Goal: Task Accomplishment & Management: Use online tool/utility

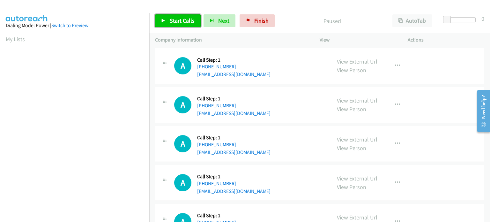
click at [185, 22] on span "Start Calls" at bounding box center [182, 20] width 25 height 7
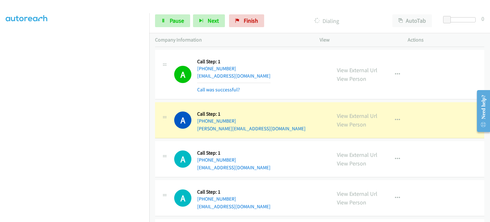
scroll to position [319, 0]
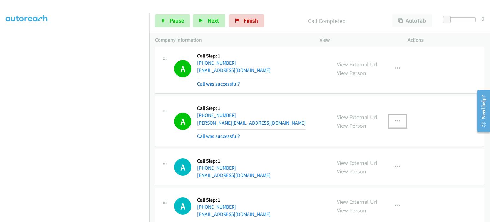
click at [395, 119] on icon "button" at bounding box center [397, 121] width 5 height 5
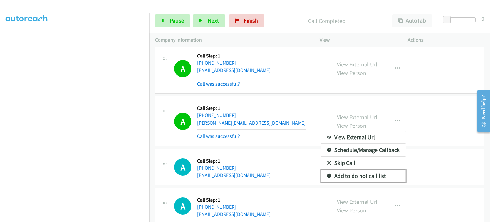
click at [363, 176] on link "Add to do not call list" at bounding box center [363, 175] width 85 height 13
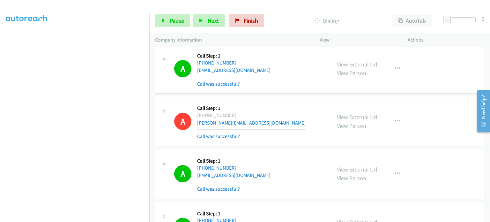
scroll to position [136, 0]
click at [157, 24] on link "Pause" at bounding box center [172, 20] width 35 height 13
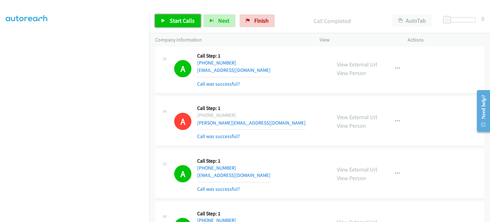
click at [179, 20] on span "Start Calls" at bounding box center [182, 20] width 25 height 7
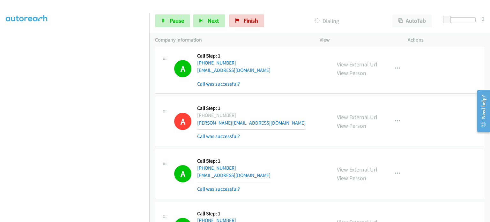
scroll to position [0, 0]
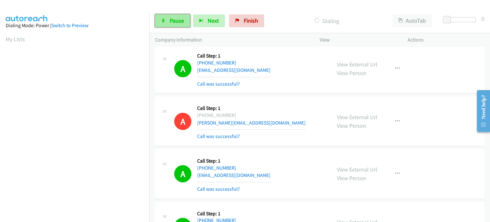
click at [170, 20] on span "Pause" at bounding box center [177, 20] width 14 height 7
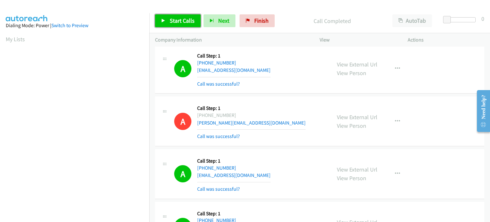
click at [175, 19] on span "Start Calls" at bounding box center [182, 20] width 25 height 7
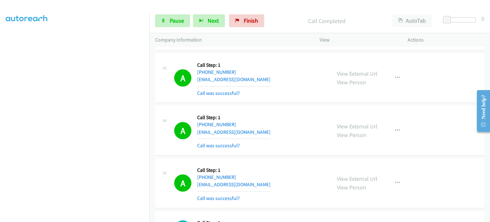
scroll to position [1181, 0]
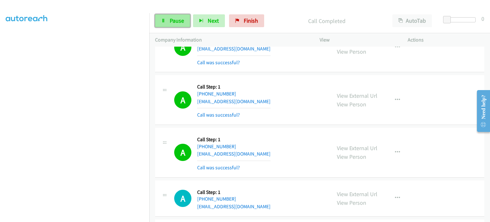
click at [170, 18] on span "Pause" at bounding box center [177, 20] width 14 height 7
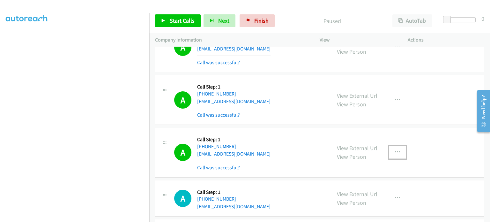
click at [396, 150] on icon "button" at bounding box center [397, 152] width 5 height 5
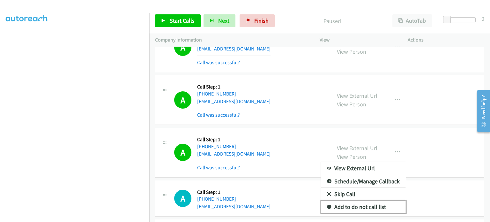
click at [354, 206] on link "Add to do not call list" at bounding box center [363, 206] width 85 height 13
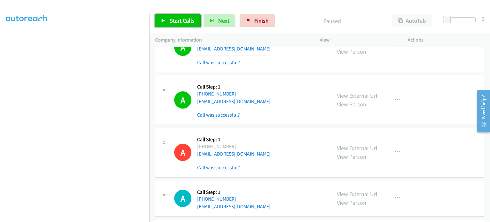
click at [184, 23] on span "Start Calls" at bounding box center [182, 20] width 25 height 7
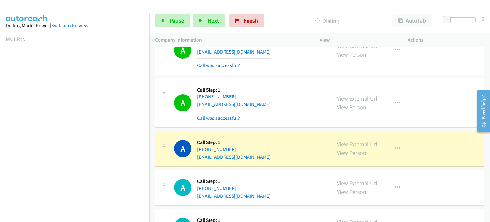
scroll to position [136, 0]
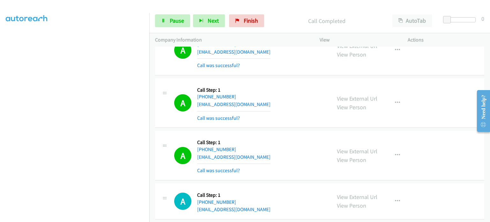
click at [396, 146] on div "View External Url View Person View External Url Email Schedule/Manage Callback …" at bounding box center [378, 155] width 94 height 38
click at [395, 149] on button "button" at bounding box center [397, 155] width 17 height 13
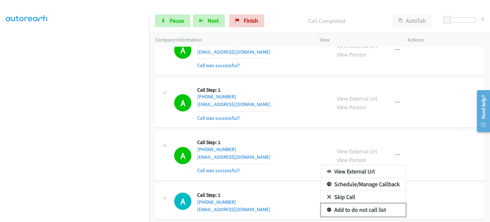
click at [359, 206] on link "Add to do not call list" at bounding box center [363, 209] width 85 height 13
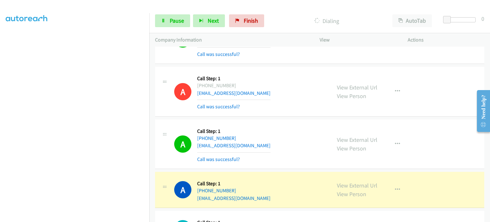
scroll to position [0, 0]
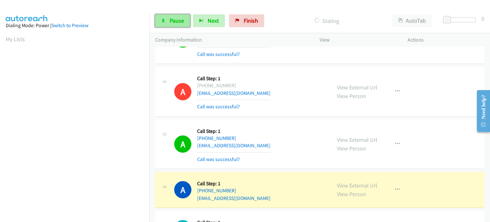
click at [166, 23] on link "Pause" at bounding box center [172, 20] width 35 height 13
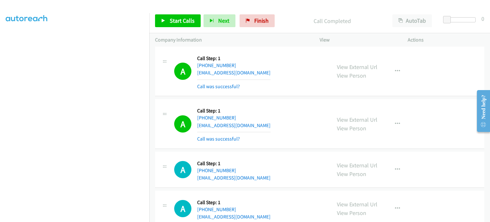
scroll to position [1691, 0]
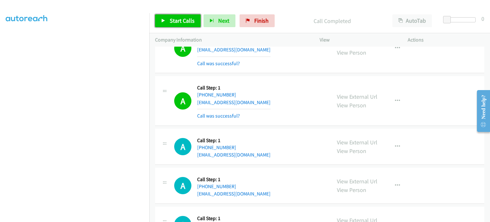
click at [170, 23] on span "Start Calls" at bounding box center [182, 20] width 25 height 7
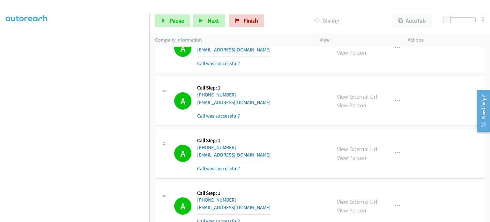
scroll to position [136, 0]
click at [93, 217] on section at bounding box center [75, 70] width 138 height 305
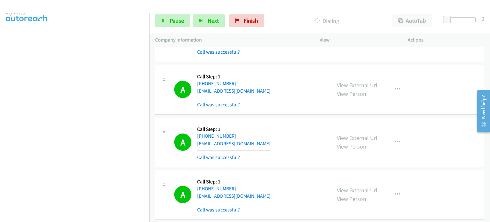
scroll to position [9, 0]
drag, startPoint x: 177, startPoint y: 19, endPoint x: 171, endPoint y: 23, distance: 6.7
click at [177, 19] on span "Pause" at bounding box center [177, 20] width 14 height 7
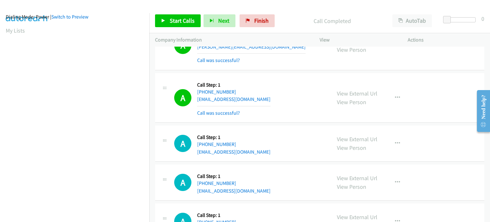
scroll to position [2363, 0]
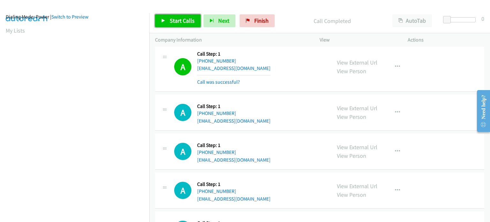
click at [172, 19] on span "Start Calls" at bounding box center [182, 20] width 25 height 7
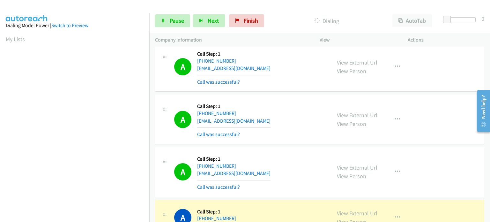
scroll to position [136, 0]
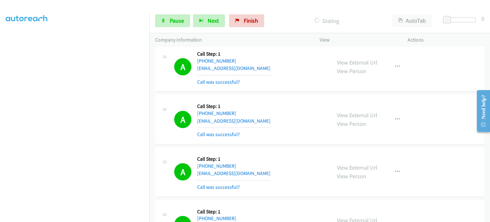
click at [107, 216] on section at bounding box center [75, 70] width 138 height 305
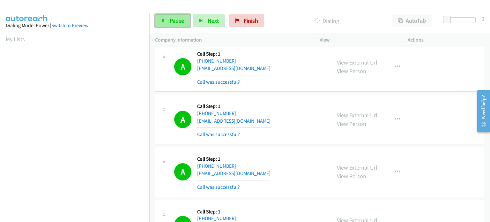
click at [170, 22] on span "Pause" at bounding box center [177, 20] width 14 height 7
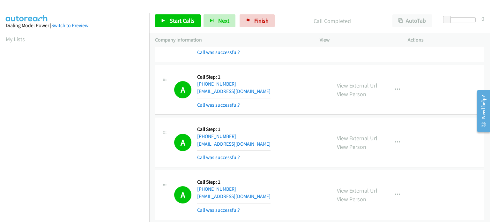
scroll to position [2331, 0]
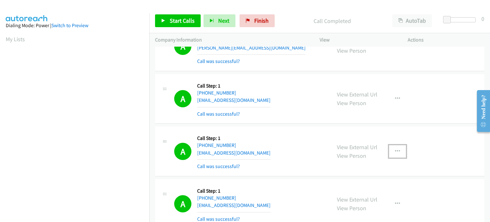
click at [395, 149] on icon "button" at bounding box center [397, 151] width 5 height 5
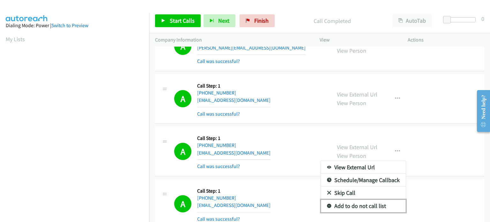
click at [366, 199] on link "Add to do not call list" at bounding box center [363, 205] width 85 height 13
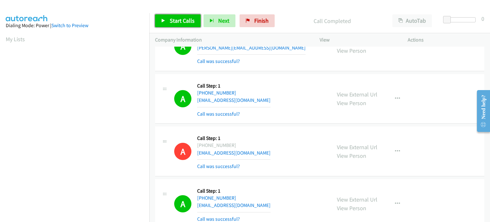
click at [176, 21] on span "Start Calls" at bounding box center [182, 20] width 25 height 7
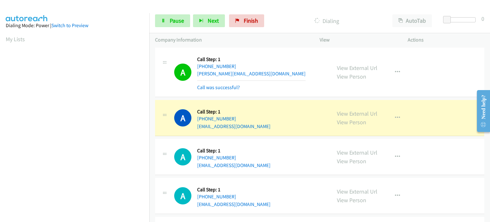
scroll to position [2842, 0]
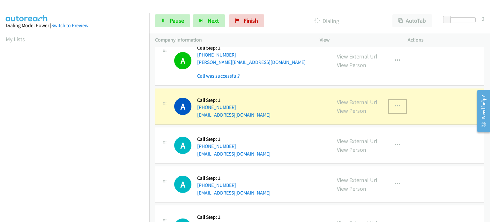
click at [395, 104] on icon "button" at bounding box center [397, 106] width 5 height 5
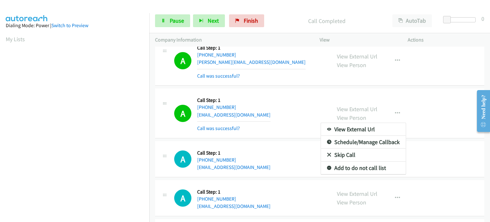
click at [398, 96] on div at bounding box center [245, 111] width 490 height 222
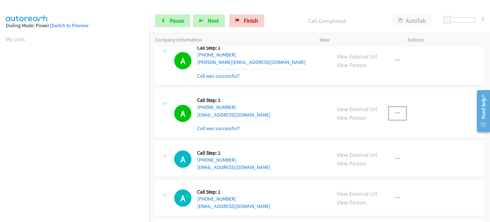
click at [397, 111] on icon "button" at bounding box center [397, 113] width 5 height 5
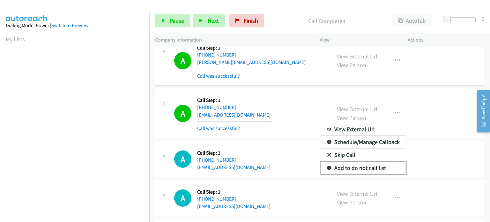
click at [364, 161] on link "Add to do not call list" at bounding box center [363, 167] width 85 height 13
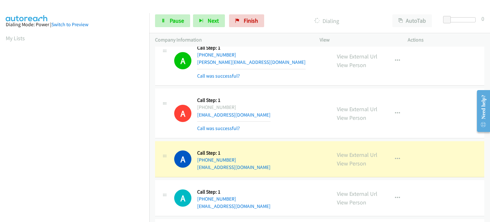
scroll to position [0, 0]
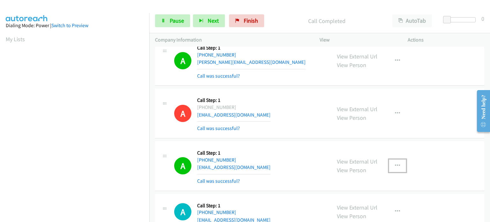
click at [397, 163] on icon "button" at bounding box center [397, 165] width 5 height 5
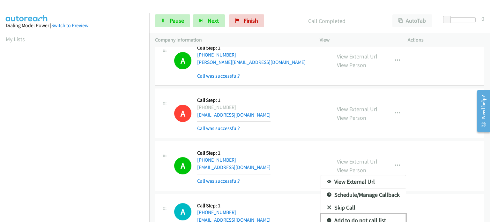
click at [354, 214] on link "Add to do not call list" at bounding box center [363, 220] width 85 height 13
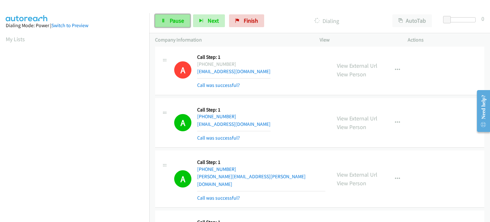
click at [178, 19] on span "Pause" at bounding box center [177, 20] width 14 height 7
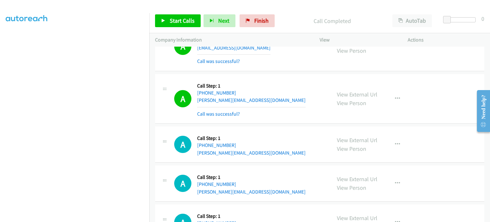
scroll to position [3134, 0]
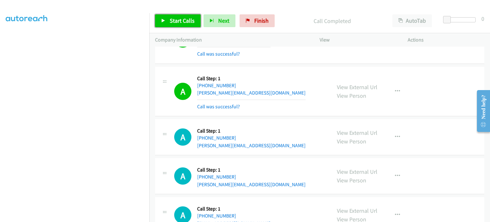
click at [185, 19] on span "Start Calls" at bounding box center [182, 20] width 25 height 7
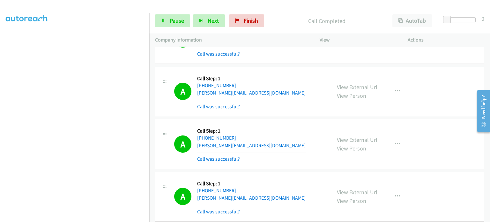
scroll to position [136, 0]
click at [77, 217] on section at bounding box center [75, 70] width 138 height 305
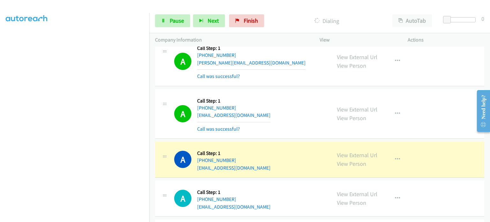
scroll to position [3485, 0]
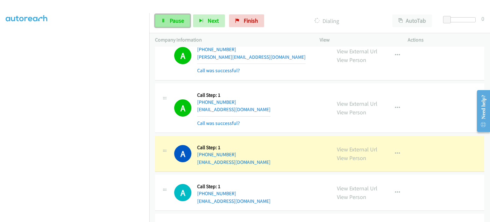
click at [176, 21] on span "Pause" at bounding box center [177, 20] width 14 height 7
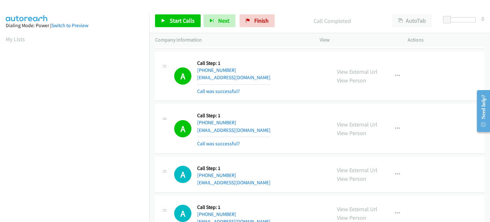
scroll to position [136, 0]
click at [172, 20] on span "Start Calls" at bounding box center [182, 20] width 25 height 7
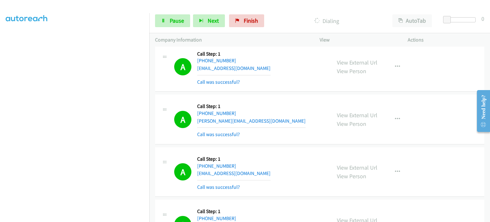
scroll to position [41, 0]
click at [176, 23] on span "Pause" at bounding box center [177, 20] width 14 height 7
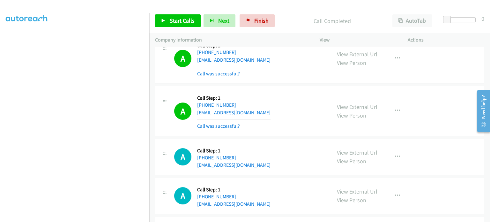
scroll to position [3900, 0]
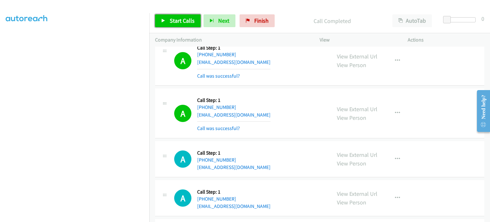
click at [174, 25] on link "Start Calls" at bounding box center [178, 20] width 46 height 13
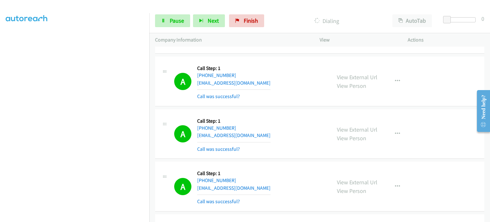
scroll to position [41, 0]
click at [170, 20] on span "Pause" at bounding box center [177, 20] width 14 height 7
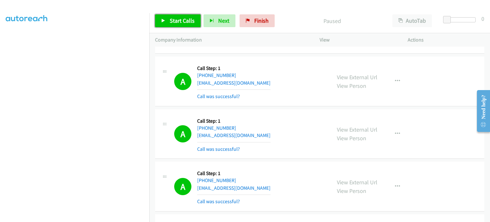
click at [172, 24] on span "Start Calls" at bounding box center [182, 20] width 25 height 7
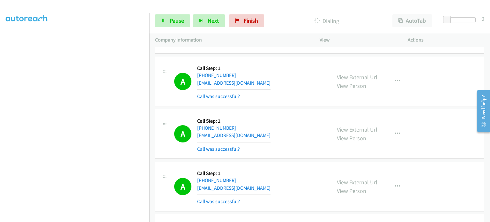
scroll to position [128, 0]
click at [168, 17] on link "Pause" at bounding box center [172, 20] width 35 height 13
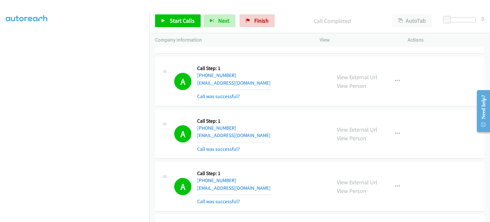
scroll to position [136, 0]
click at [164, 25] on link "Start Calls" at bounding box center [178, 20] width 46 height 13
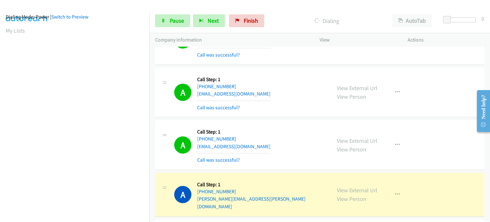
scroll to position [4666, 0]
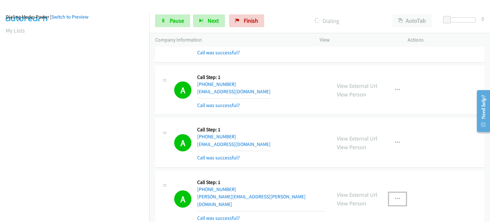
click at [395, 196] on icon "button" at bounding box center [397, 198] width 5 height 5
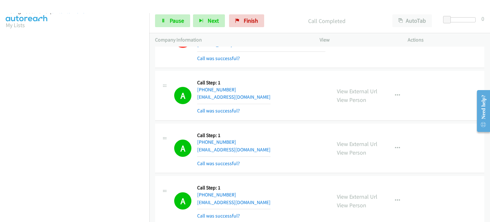
scroll to position [9, 0]
click at [210, 24] on span "Next" at bounding box center [213, 20] width 11 height 7
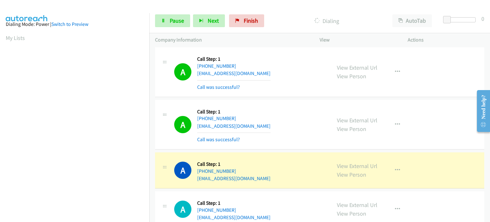
scroll to position [0, 0]
click at [177, 25] on link "Pause" at bounding box center [172, 20] width 35 height 13
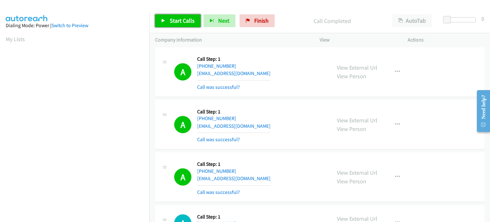
click at [173, 22] on span "Start Calls" at bounding box center [182, 20] width 25 height 7
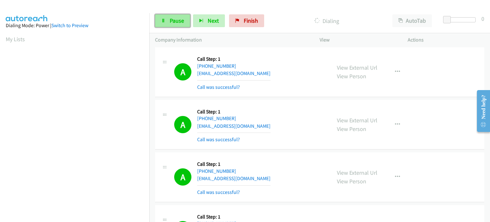
click at [165, 22] on icon at bounding box center [163, 21] width 4 height 4
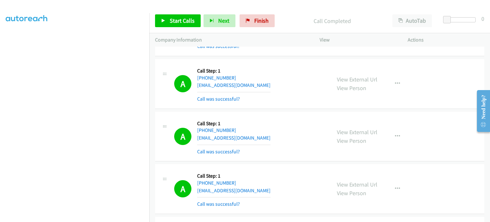
scroll to position [6581, 0]
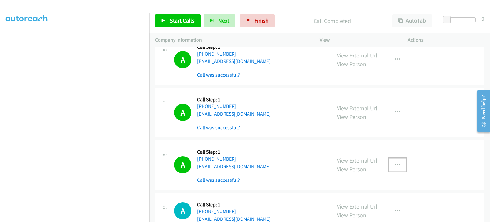
click at [395, 162] on icon "button" at bounding box center [397, 164] width 5 height 5
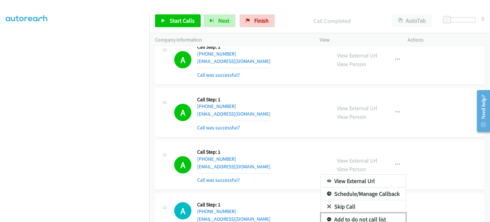
click at [378, 213] on link "Add to do not call list" at bounding box center [363, 219] width 85 height 13
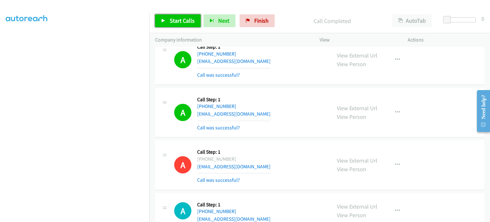
click at [177, 19] on span "Start Calls" at bounding box center [182, 20] width 25 height 7
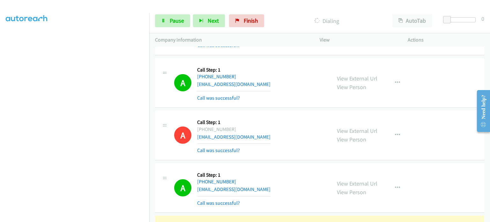
scroll to position [6612, 0]
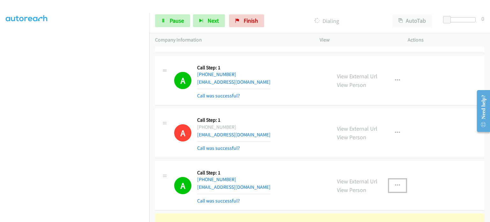
click at [395, 183] on icon "button" at bounding box center [397, 185] width 5 height 5
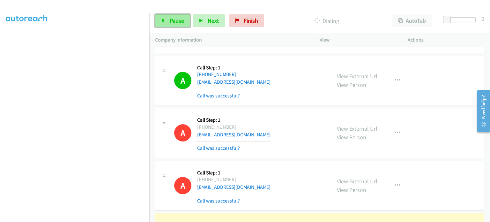
drag, startPoint x: 176, startPoint y: 19, endPoint x: 172, endPoint y: 22, distance: 5.5
click at [176, 18] on span "Pause" at bounding box center [177, 20] width 14 height 7
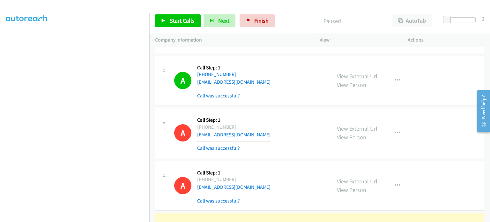
scroll to position [0, 0]
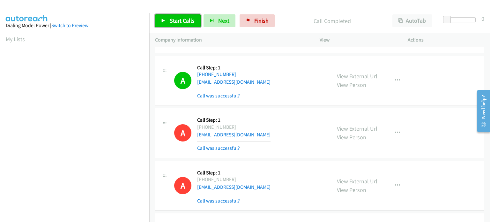
click at [173, 21] on span "Start Calls" at bounding box center [182, 20] width 25 height 7
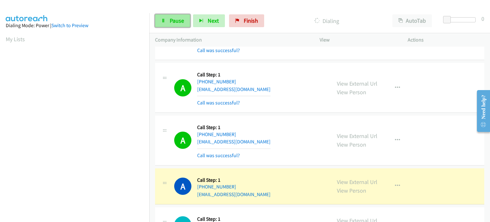
click at [171, 17] on span "Pause" at bounding box center [177, 20] width 14 height 7
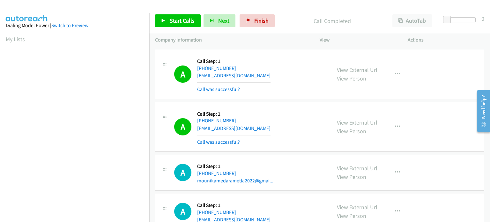
scroll to position [6932, 0]
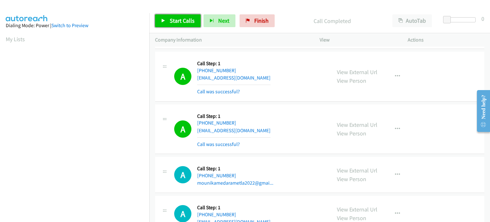
click at [172, 18] on span "Start Calls" at bounding box center [182, 20] width 25 height 7
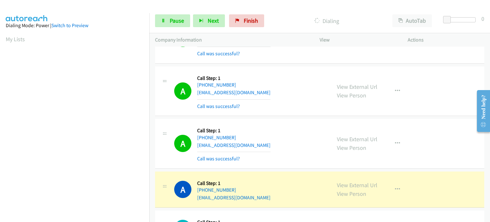
scroll to position [136, 0]
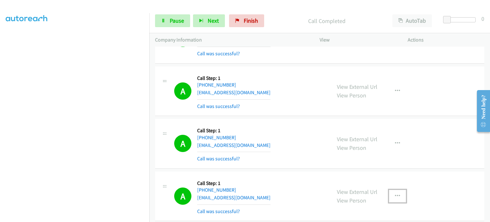
click at [395, 193] on icon "button" at bounding box center [397, 195] width 5 height 5
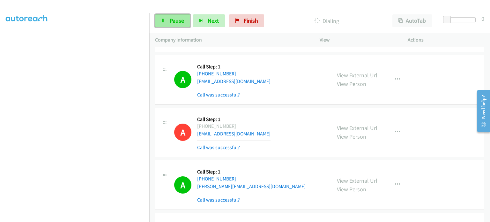
click at [170, 23] on span "Pause" at bounding box center [177, 20] width 14 height 7
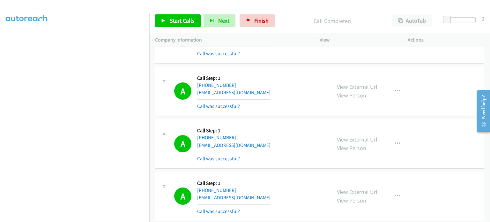
scroll to position [6804, 0]
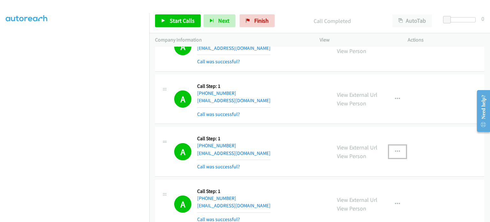
click at [395, 149] on icon "button" at bounding box center [397, 151] width 5 height 5
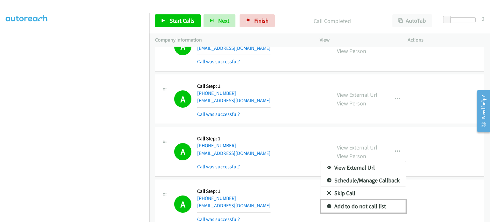
click at [370, 200] on link "Add to do not call list" at bounding box center [363, 206] width 85 height 13
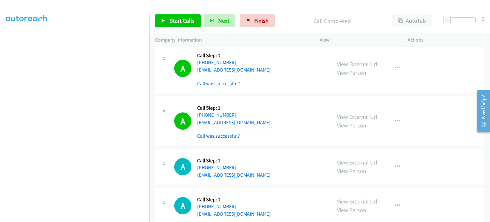
scroll to position [7666, 0]
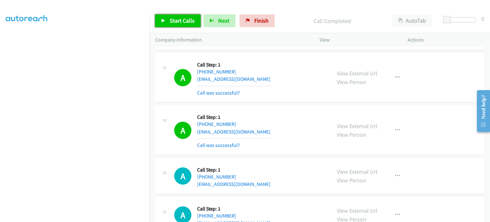
click at [172, 18] on span "Start Calls" at bounding box center [182, 20] width 25 height 7
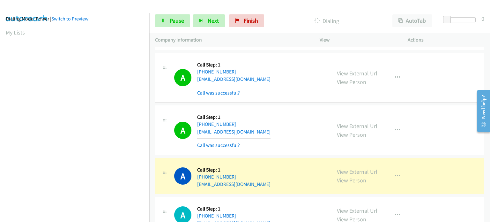
scroll to position [0, 0]
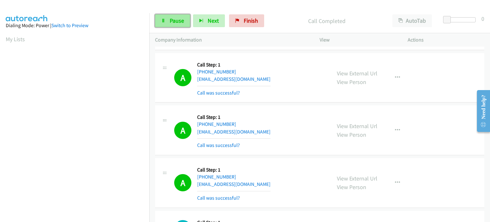
click at [172, 16] on link "Pause" at bounding box center [172, 20] width 35 height 13
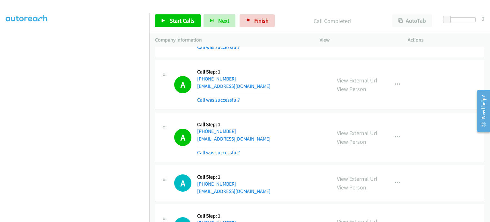
scroll to position [7761, 0]
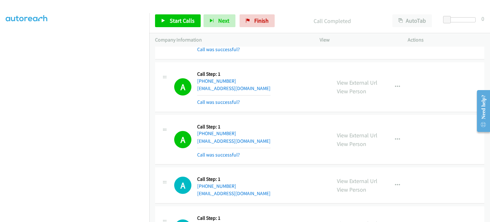
click at [210, 7] on div at bounding box center [242, 12] width 484 height 25
click at [165, 18] on link "Start Calls" at bounding box center [178, 20] width 46 height 13
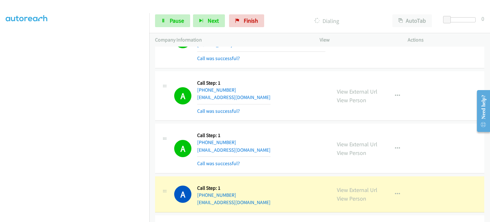
scroll to position [7985, 0]
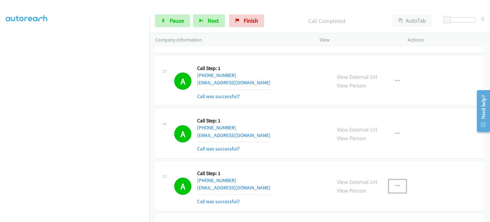
click at [396, 180] on button "button" at bounding box center [397, 186] width 17 height 13
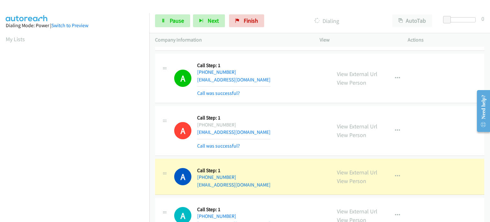
scroll to position [8080, 0]
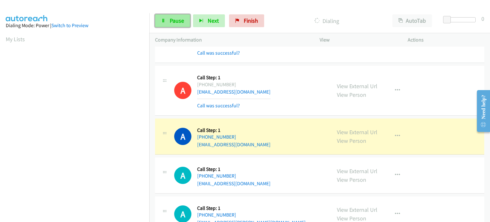
click at [165, 20] on icon at bounding box center [163, 21] width 4 height 4
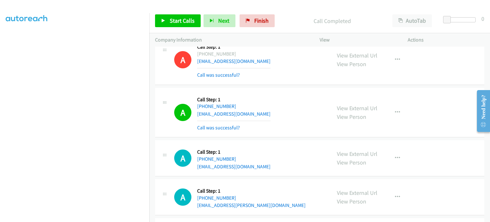
scroll to position [8094, 0]
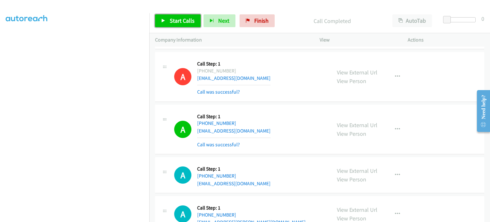
click at [170, 21] on span "Start Calls" at bounding box center [182, 20] width 25 height 7
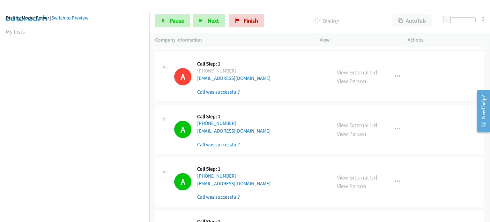
scroll to position [0, 0]
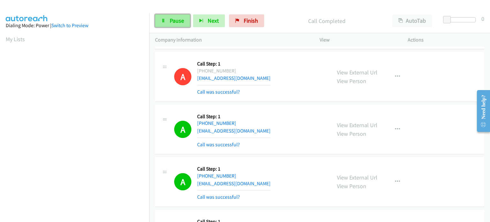
click at [172, 21] on span "Pause" at bounding box center [177, 20] width 14 height 7
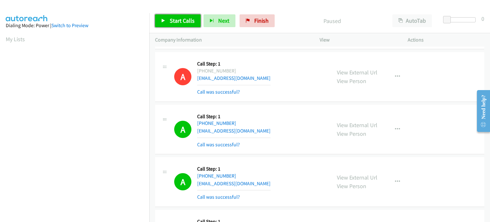
click at [172, 21] on span "Start Calls" at bounding box center [182, 20] width 25 height 7
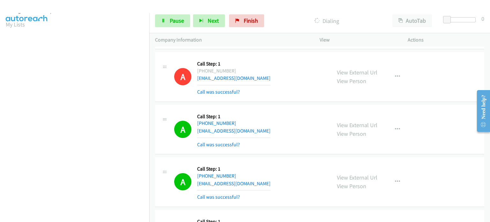
scroll to position [9, 0]
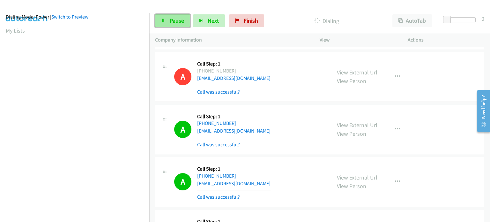
click at [178, 20] on span "Pause" at bounding box center [177, 20] width 14 height 7
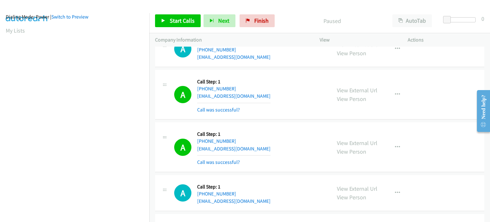
scroll to position [8381, 0]
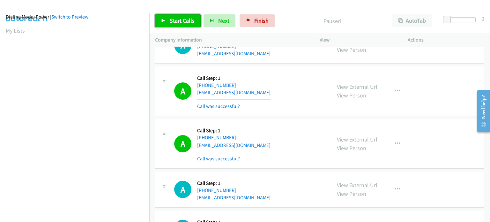
click at [171, 19] on span "Start Calls" at bounding box center [182, 20] width 25 height 7
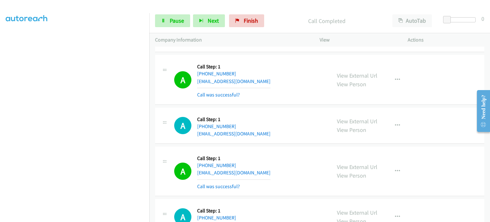
scroll to position [36, 0]
click at [395, 169] on icon "button" at bounding box center [397, 171] width 5 height 5
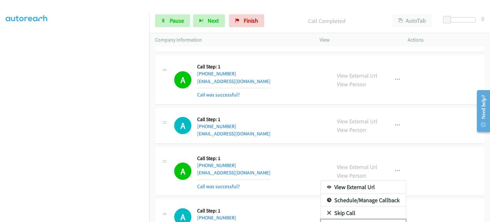
click at [383, 219] on link "Add to do not call list" at bounding box center [363, 225] width 85 height 13
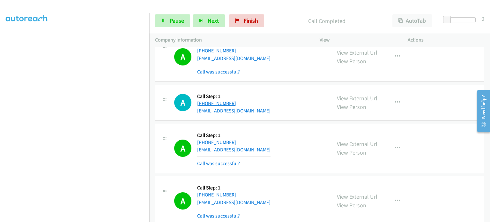
scroll to position [8318, 0]
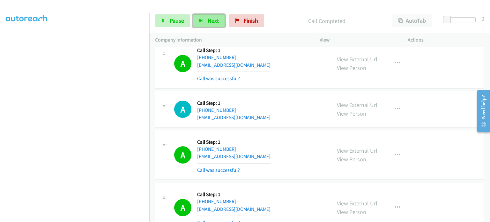
click at [212, 20] on span "Next" at bounding box center [213, 20] width 11 height 7
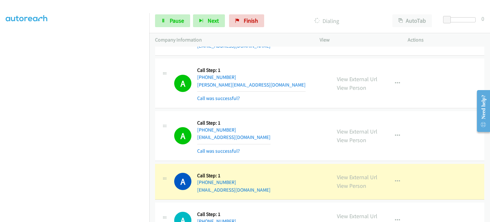
scroll to position [8637, 0]
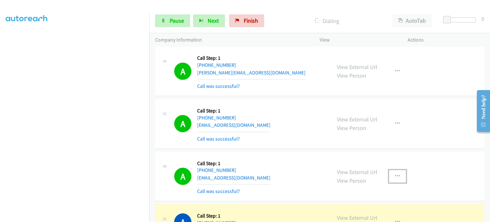
click at [395, 174] on icon "button" at bounding box center [397, 176] width 5 height 5
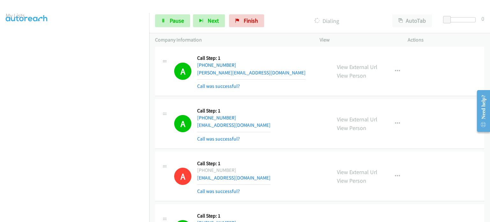
scroll to position [9, 0]
drag, startPoint x: 179, startPoint y: 24, endPoint x: 167, endPoint y: 30, distance: 13.6
click at [179, 24] on span "Pause" at bounding box center [177, 20] width 14 height 7
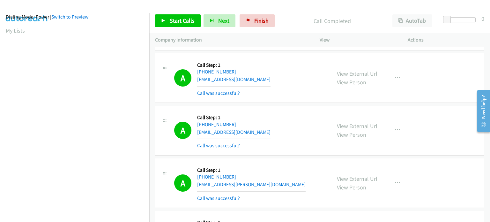
scroll to position [8190, 0]
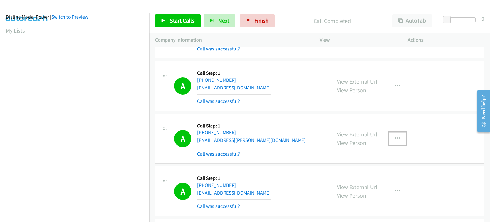
click at [395, 136] on icon "button" at bounding box center [397, 138] width 5 height 5
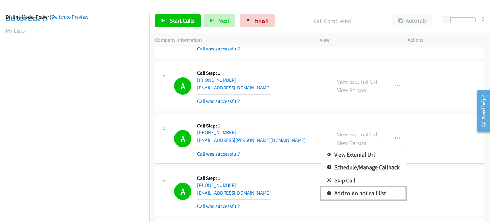
click at [371, 187] on link "Add to do not call list" at bounding box center [363, 193] width 85 height 13
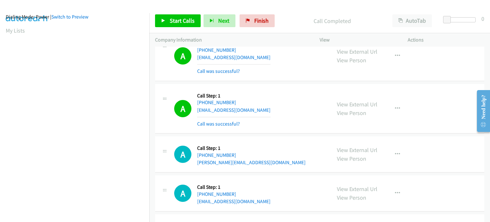
scroll to position [9179, 0]
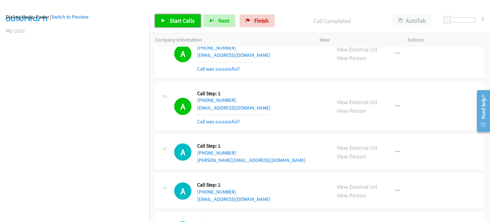
click at [174, 20] on span "Start Calls" at bounding box center [182, 20] width 25 height 7
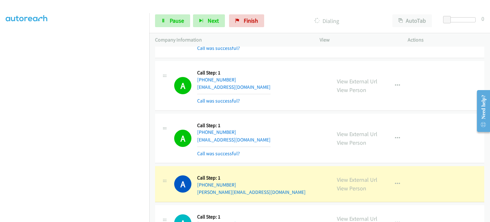
scroll to position [9, 0]
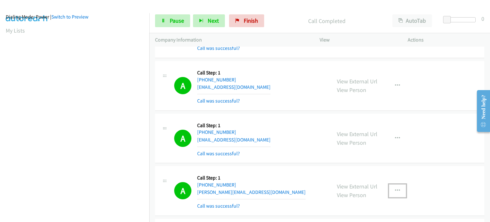
click at [397, 188] on icon "button" at bounding box center [397, 190] width 5 height 5
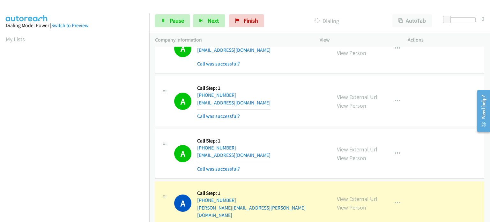
scroll to position [9403, 0]
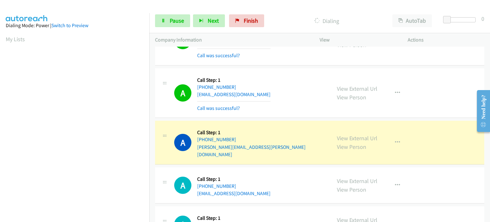
click at [171, 14] on div "Start Calls Pause Next Finish Dialing AutoTab AutoTab 0" at bounding box center [319, 21] width 341 height 25
click at [174, 20] on span "Pause" at bounding box center [177, 20] width 14 height 7
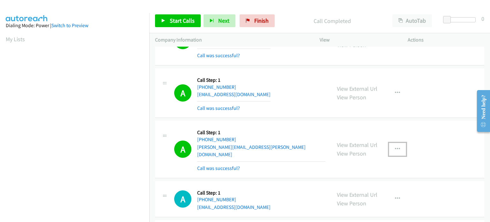
click at [396, 146] on icon "button" at bounding box center [397, 148] width 5 height 5
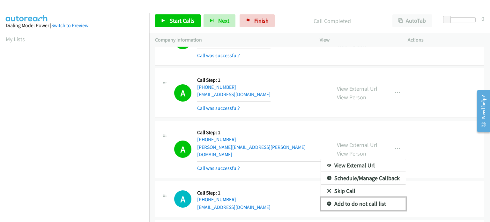
click at [375, 197] on link "Add to do not call list" at bounding box center [363, 203] width 85 height 13
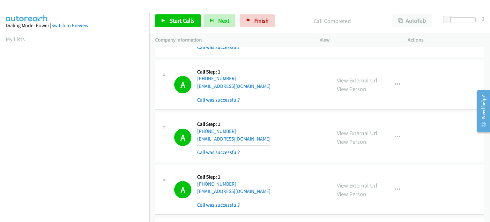
scroll to position [9275, 0]
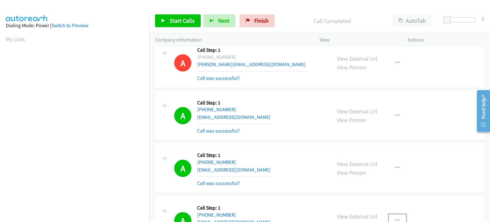
click at [395, 218] on icon "button" at bounding box center [397, 220] width 5 height 5
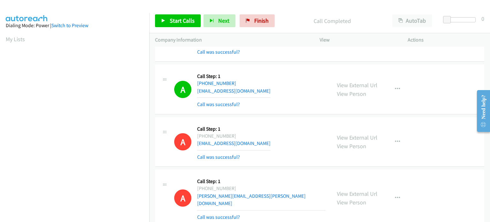
scroll to position [9403, 0]
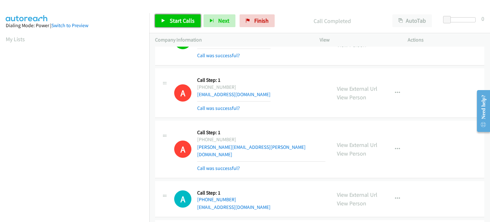
click at [184, 19] on span "Start Calls" at bounding box center [182, 20] width 25 height 7
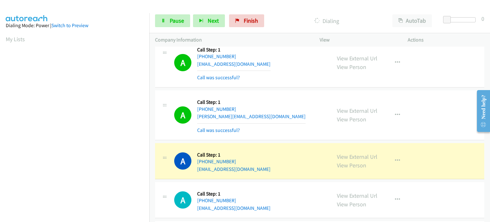
scroll to position [136, 0]
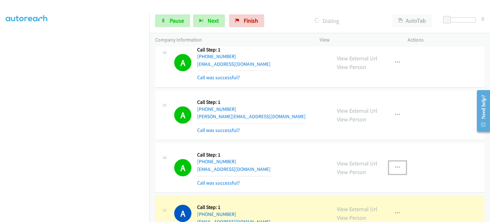
click at [395, 165] on icon "button" at bounding box center [397, 167] width 5 height 5
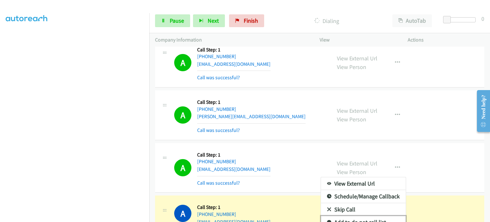
click at [363, 216] on link "Add to do not call list" at bounding box center [363, 222] width 85 height 13
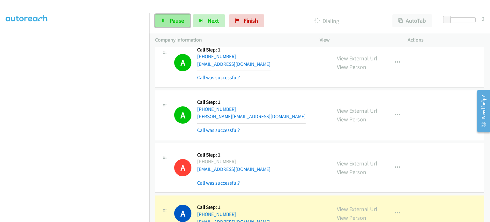
click at [166, 20] on link "Pause" at bounding box center [172, 20] width 35 height 13
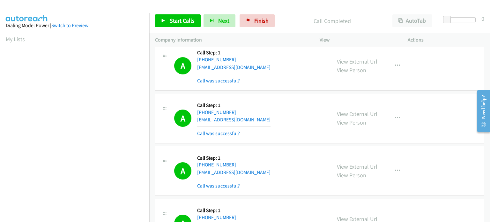
scroll to position [9786, 0]
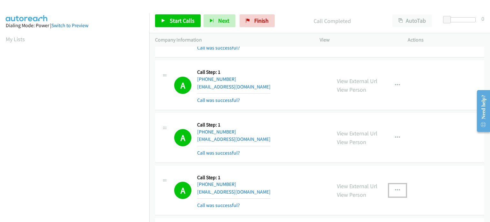
click at [398, 184] on button "button" at bounding box center [397, 190] width 17 height 13
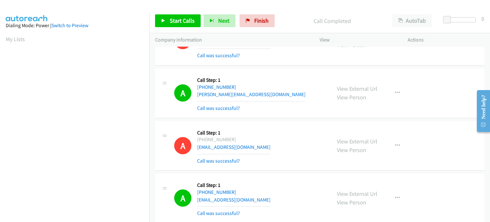
scroll to position [9945, 0]
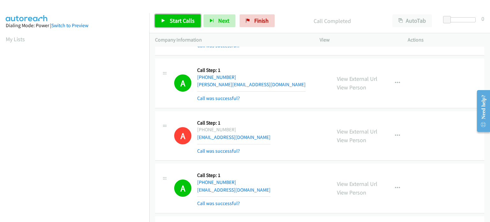
click at [181, 23] on span "Start Calls" at bounding box center [182, 20] width 25 height 7
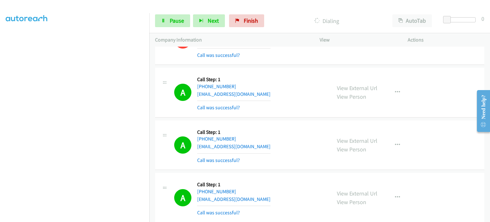
scroll to position [32, 0]
click at [175, 16] on link "Pause" at bounding box center [172, 20] width 35 height 13
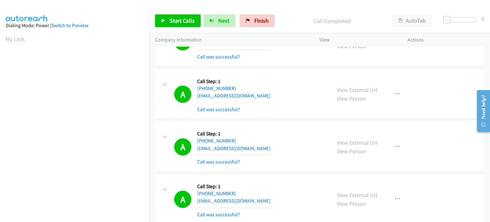
scroll to position [9722, 0]
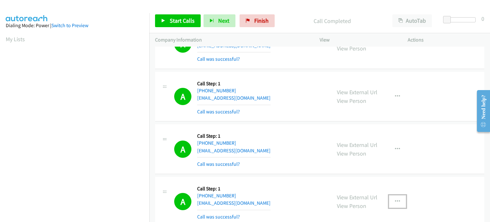
click at [396, 199] on icon "button" at bounding box center [397, 201] width 5 height 5
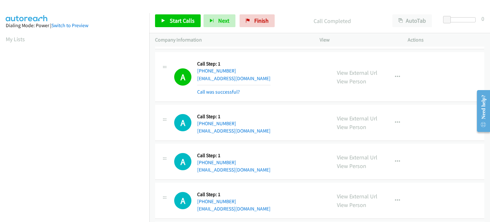
scroll to position [10264, 0]
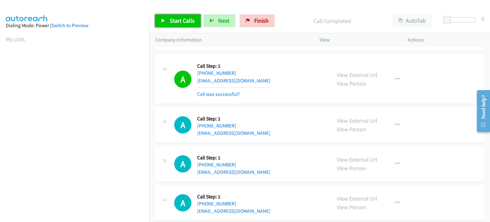
click at [166, 22] on link "Start Calls" at bounding box center [178, 20] width 46 height 13
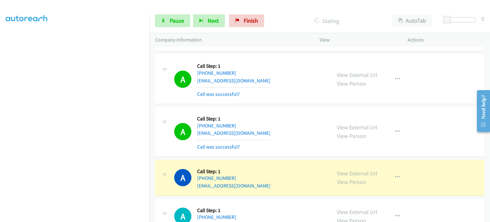
scroll to position [136, 0]
click at [166, 21] on link "Pause" at bounding box center [172, 20] width 35 height 13
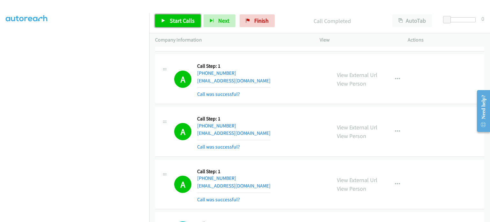
click at [180, 23] on span "Start Calls" at bounding box center [182, 20] width 25 height 7
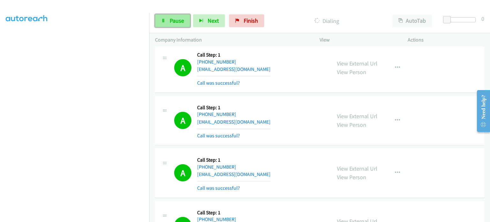
click at [167, 26] on link "Pause" at bounding box center [172, 20] width 35 height 13
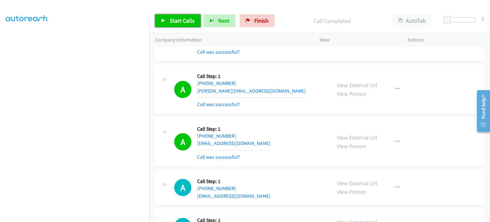
click at [179, 19] on span "Start Calls" at bounding box center [182, 20] width 25 height 7
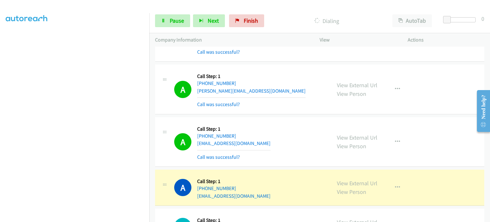
scroll to position [9, 0]
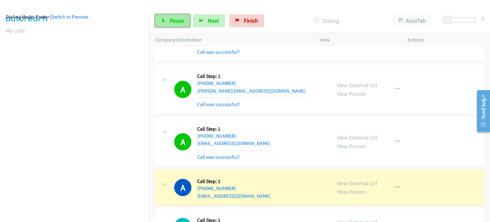
click at [171, 24] on span "Pause" at bounding box center [177, 20] width 14 height 7
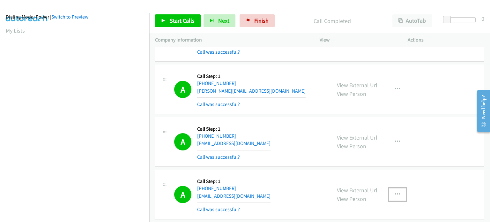
click at [395, 192] on icon "button" at bounding box center [397, 194] width 5 height 5
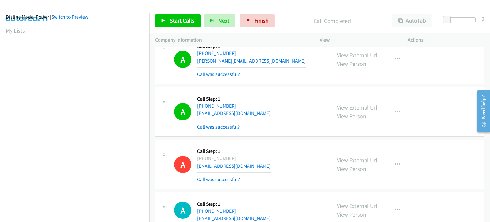
scroll to position [10549, 0]
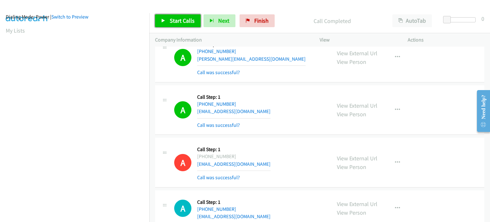
click at [176, 20] on span "Start Calls" at bounding box center [182, 20] width 25 height 7
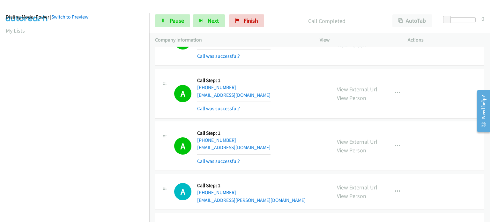
scroll to position [10995, 0]
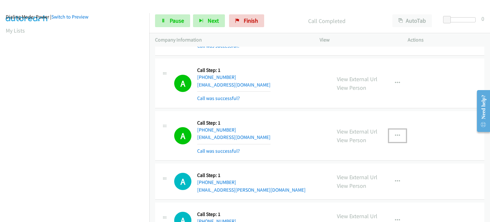
click at [395, 133] on icon "button" at bounding box center [397, 135] width 5 height 5
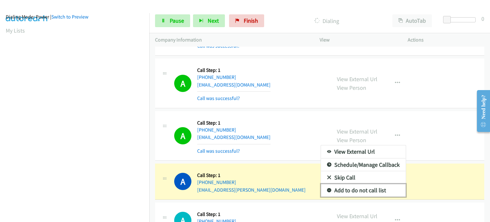
click at [369, 184] on link "Add to do not call list" at bounding box center [363, 190] width 85 height 13
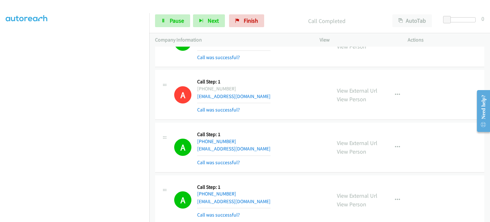
scroll to position [10612, 0]
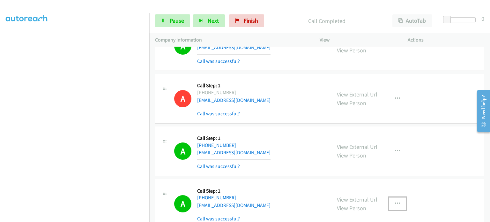
click at [395, 201] on icon "button" at bounding box center [397, 203] width 5 height 5
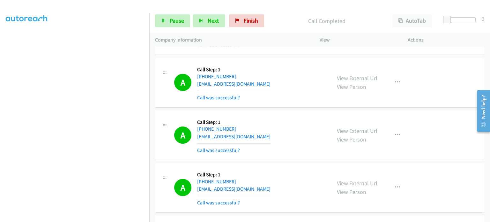
scroll to position [11155, 0]
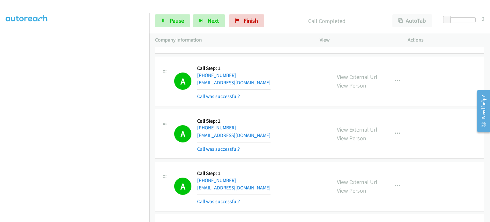
click at [308, 153] on div at bounding box center [245, 111] width 490 height 222
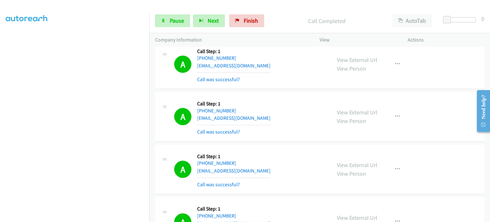
scroll to position [11251, 0]
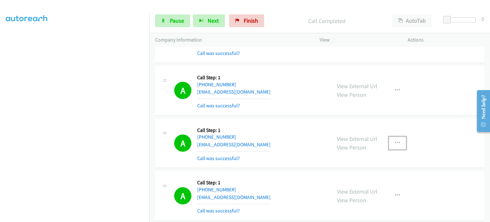
click at [395, 140] on icon "button" at bounding box center [397, 142] width 5 height 5
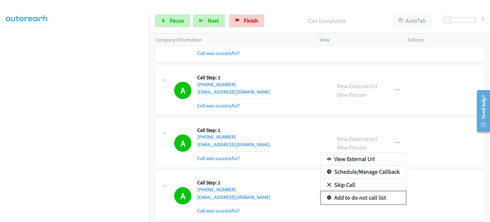
drag, startPoint x: 348, startPoint y: 127, endPoint x: 310, endPoint y: 108, distance: 42.7
click at [348, 191] on link "Add to do not call list" at bounding box center [363, 197] width 85 height 13
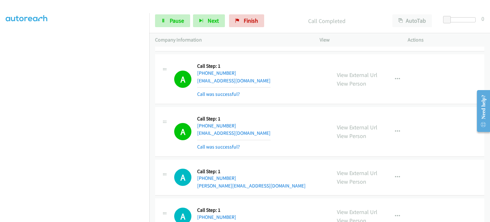
scroll to position [11474, 0]
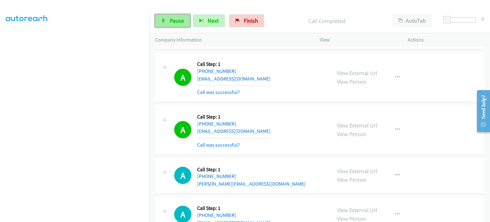
click at [169, 25] on link "Pause" at bounding box center [172, 20] width 35 height 13
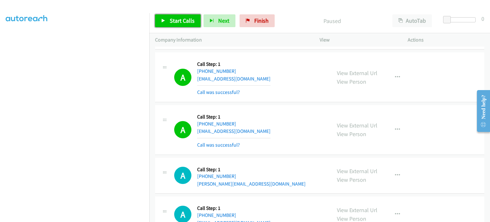
click at [170, 23] on span "Start Calls" at bounding box center [182, 20] width 25 height 7
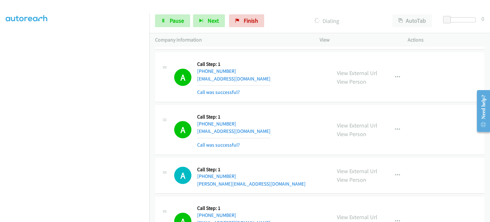
scroll to position [136, 0]
click at [184, 20] on link "Pause" at bounding box center [172, 20] width 35 height 13
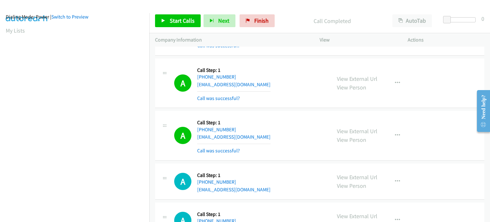
scroll to position [11715, 0]
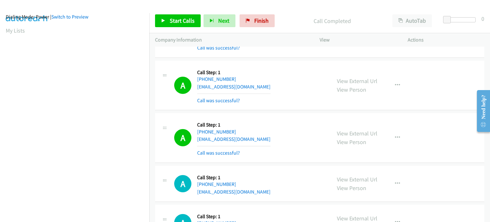
click at [154, 112] on td "A Callback Scheduled Call Step: 1 America/New_York [PHONE_NUMBER] [EMAIL_ADDRES…" at bounding box center [319, 138] width 341 height 53
click at [174, 21] on span "Start Calls" at bounding box center [182, 20] width 25 height 7
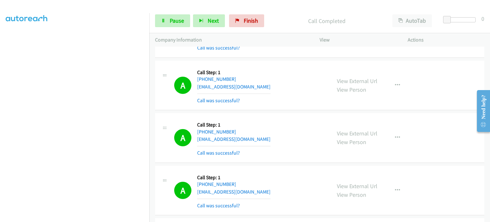
scroll to position [136, 0]
click at [204, 20] on button "Next" at bounding box center [209, 20] width 32 height 13
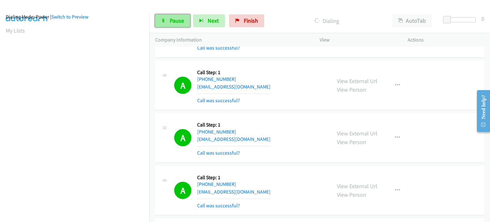
click at [183, 21] on span "Pause" at bounding box center [177, 20] width 14 height 7
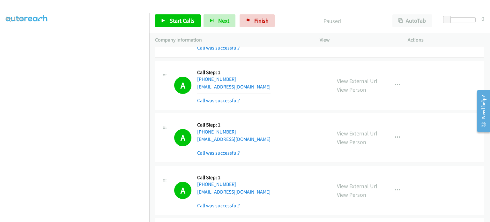
scroll to position [0, 0]
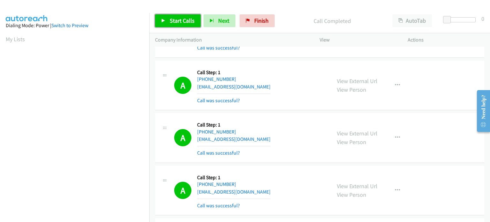
click at [167, 20] on link "Start Calls" at bounding box center [178, 20] width 46 height 13
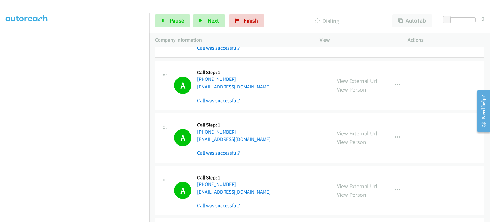
scroll to position [41, 0]
click at [165, 23] on link "Pause" at bounding box center [172, 20] width 35 height 13
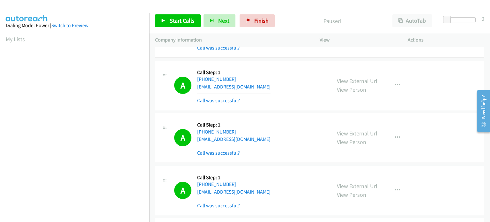
scroll to position [11729, 0]
click at [178, 19] on span "Start Calls" at bounding box center [182, 20] width 25 height 7
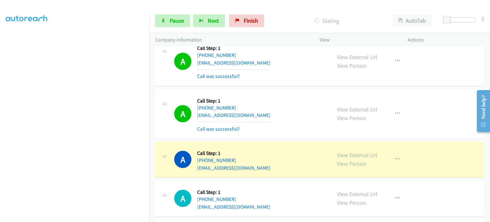
scroll to position [12367, 0]
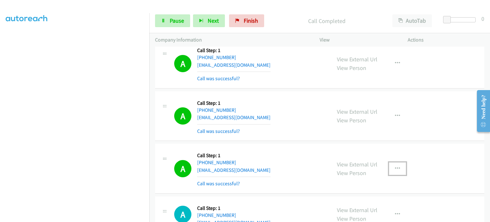
click at [396, 166] on icon "button" at bounding box center [397, 168] width 5 height 5
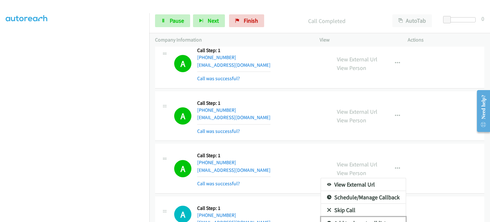
click at [384, 217] on link "Add to do not call list" at bounding box center [363, 223] width 85 height 13
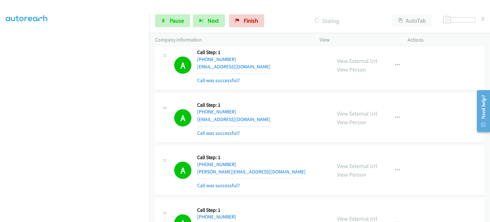
scroll to position [12527, 0]
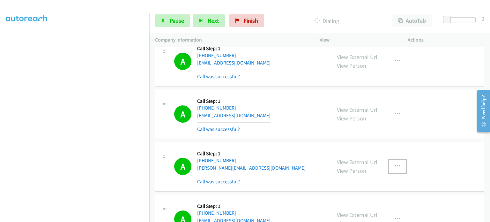
click at [395, 164] on icon "button" at bounding box center [397, 166] width 5 height 5
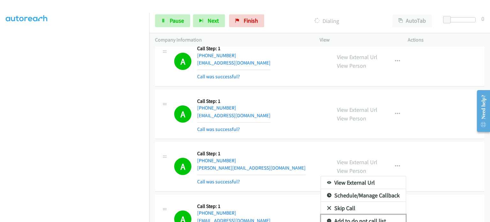
click at [385, 214] on link "Add to do not call list" at bounding box center [363, 220] width 85 height 13
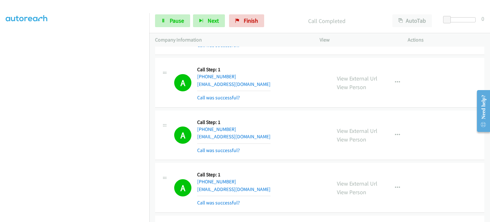
scroll to position [12718, 0]
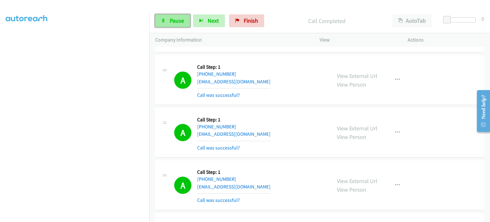
click at [176, 25] on link "Pause" at bounding box center [172, 20] width 35 height 13
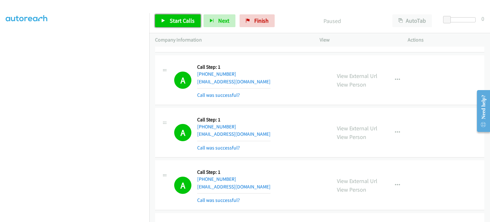
click at [176, 24] on span "Start Calls" at bounding box center [182, 20] width 25 height 7
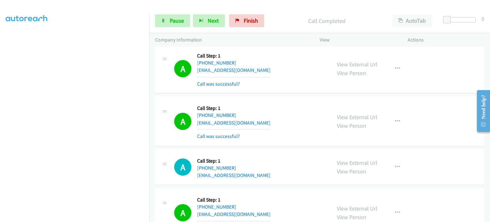
scroll to position [41, 0]
click at [170, 21] on span "Pause" at bounding box center [177, 20] width 14 height 7
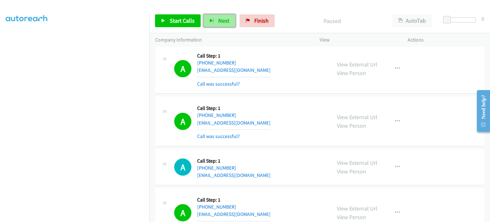
click at [211, 19] on icon "button" at bounding box center [212, 21] width 4 height 4
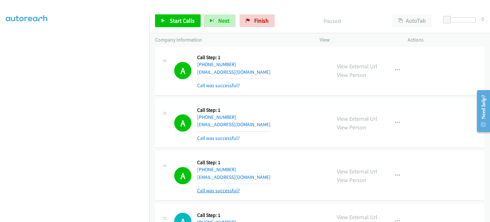
scroll to position [12718, 0]
